Goal: Find specific page/section: Find specific page/section

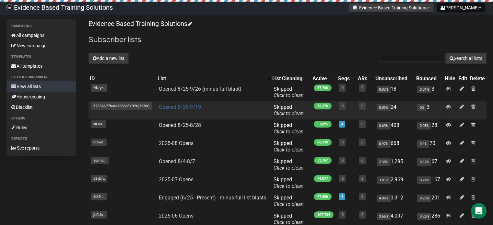
click at [194, 105] on link "Opened 8/25-9/19" at bounding box center [180, 107] width 42 height 6
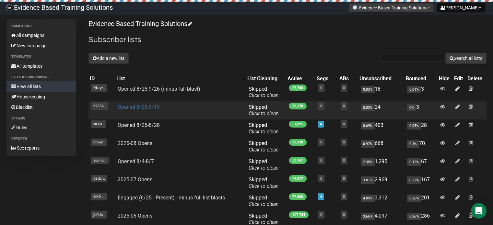
click at [136, 106] on link "Opened 8/25-9/19" at bounding box center [139, 107] width 42 height 6
click at [132, 108] on link "Opened 8/25-9/19" at bounding box center [139, 107] width 42 height 6
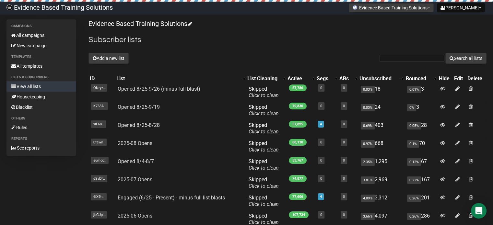
drag, startPoint x: 134, startPoint y: 181, endPoint x: 241, endPoint y: 35, distance: 181.9
click at [243, 31] on div "Evidence Based Training Solutions Subscriber lists Add a new list Search all li…" at bounding box center [288, 155] width 398 height 272
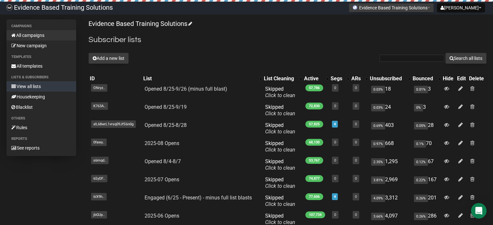
click at [27, 35] on link "All campaigns" at bounding box center [41, 35] width 70 height 10
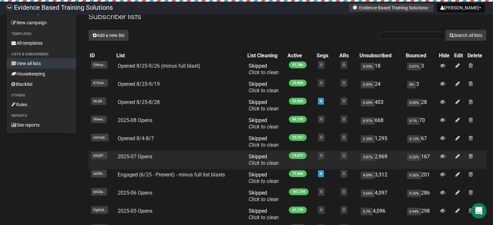
scroll to position [32, 0]
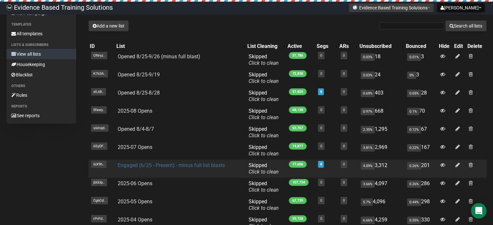
click at [189, 164] on link "Engaged (6/25 - Present) - minus full list blasts" at bounding box center [171, 166] width 107 height 6
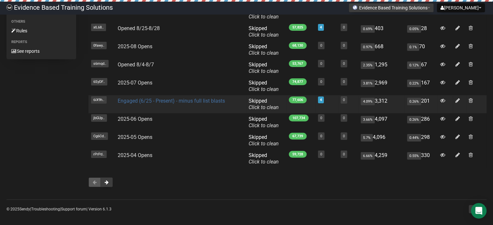
scroll to position [97, 0]
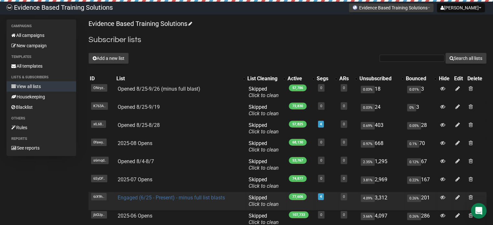
click at [142, 199] on link "Engaged (6/25 - Present) - minus full list blasts" at bounding box center [171, 198] width 107 height 6
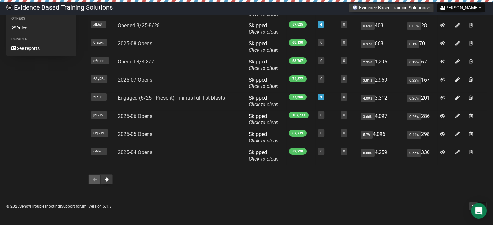
scroll to position [100, 0]
click at [108, 181] on span at bounding box center [107, 179] width 4 height 5
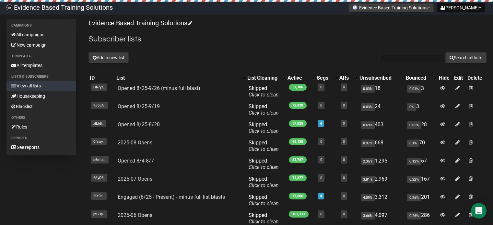
scroll to position [0, 0]
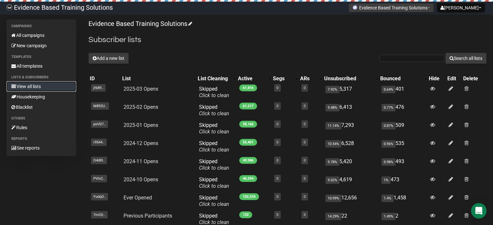
click at [27, 86] on link "View all lists" at bounding box center [41, 86] width 70 height 10
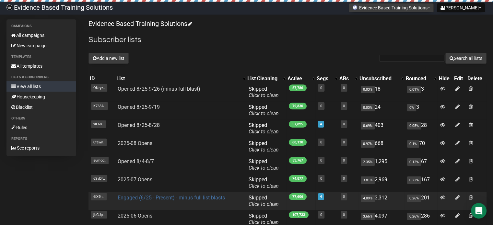
click at [150, 199] on link "Engaged (6/25 - Present) - minus full list blasts" at bounding box center [171, 198] width 107 height 6
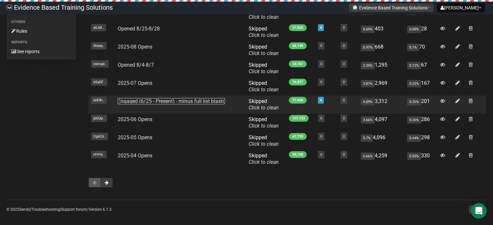
scroll to position [97, 0]
